Goal: Task Accomplishment & Management: Use online tool/utility

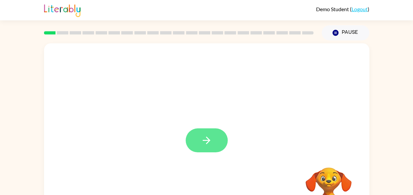
click at [212, 140] on button "button" at bounding box center [206, 140] width 42 height 24
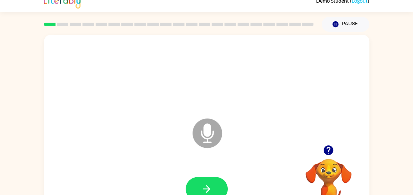
scroll to position [33, 0]
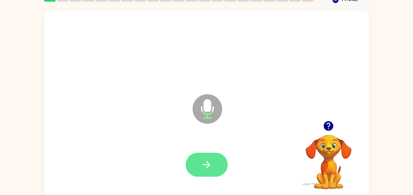
click at [205, 165] on icon "button" at bounding box center [207, 165] width 8 height 8
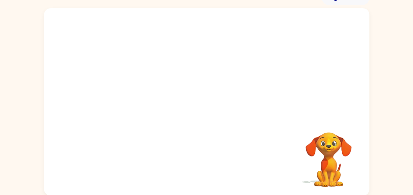
scroll to position [36, 0]
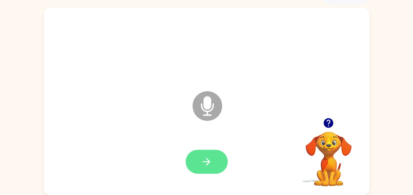
click at [206, 161] on icon "button" at bounding box center [207, 162] width 8 height 8
click at [207, 165] on icon "button" at bounding box center [206, 161] width 11 height 11
click at [203, 159] on icon "button" at bounding box center [206, 161] width 11 height 11
click at [213, 159] on button "button" at bounding box center [206, 162] width 42 height 24
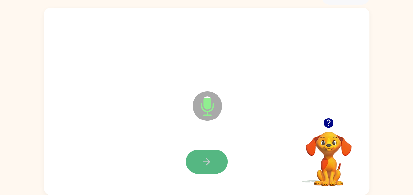
click at [215, 160] on button "button" at bounding box center [206, 162] width 42 height 24
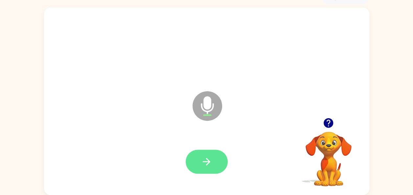
click at [214, 161] on button "button" at bounding box center [206, 162] width 42 height 24
click at [217, 156] on button "button" at bounding box center [206, 162] width 42 height 24
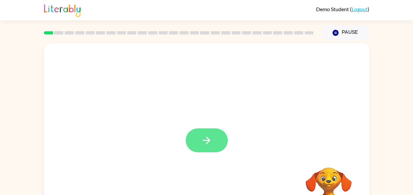
click at [200, 139] on button "button" at bounding box center [206, 140] width 42 height 24
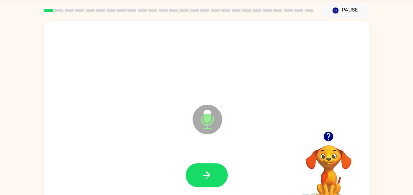
scroll to position [33, 0]
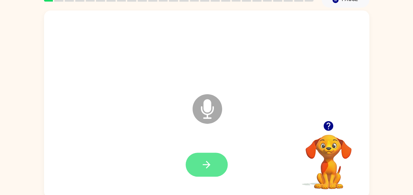
click at [209, 164] on icon "button" at bounding box center [207, 165] width 8 height 8
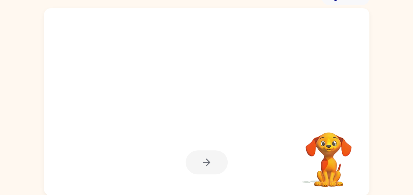
scroll to position [36, 0]
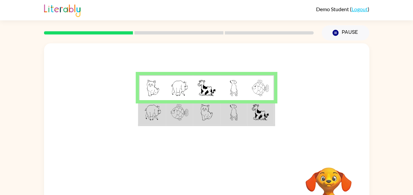
click at [185, 115] on img at bounding box center [179, 112] width 18 height 16
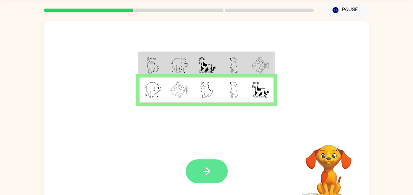
scroll to position [33, 0]
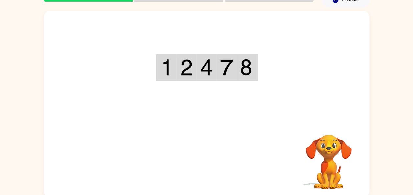
click at [213, 157] on div "Your browser must support playing .mp4 files to use Literably. Please try using…" at bounding box center [206, 104] width 325 height 187
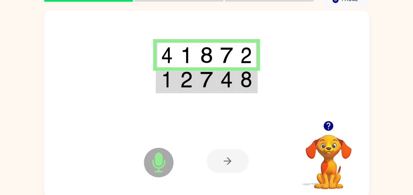
click at [167, 56] on img at bounding box center [167, 55] width 12 height 16
click at [196, 87] on td at bounding box center [186, 79] width 20 height 25
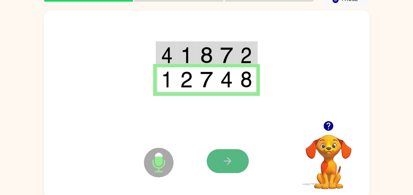
click at [228, 161] on icon "button" at bounding box center [228, 161] width 8 height 8
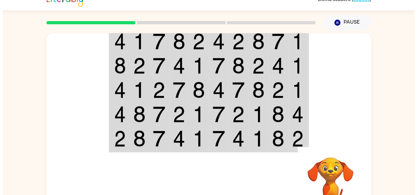
scroll to position [0, 0]
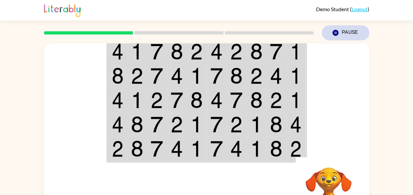
click at [340, 34] on button "Pause Pause" at bounding box center [345, 32] width 48 height 15
